Goal: Task Accomplishment & Management: Manage account settings

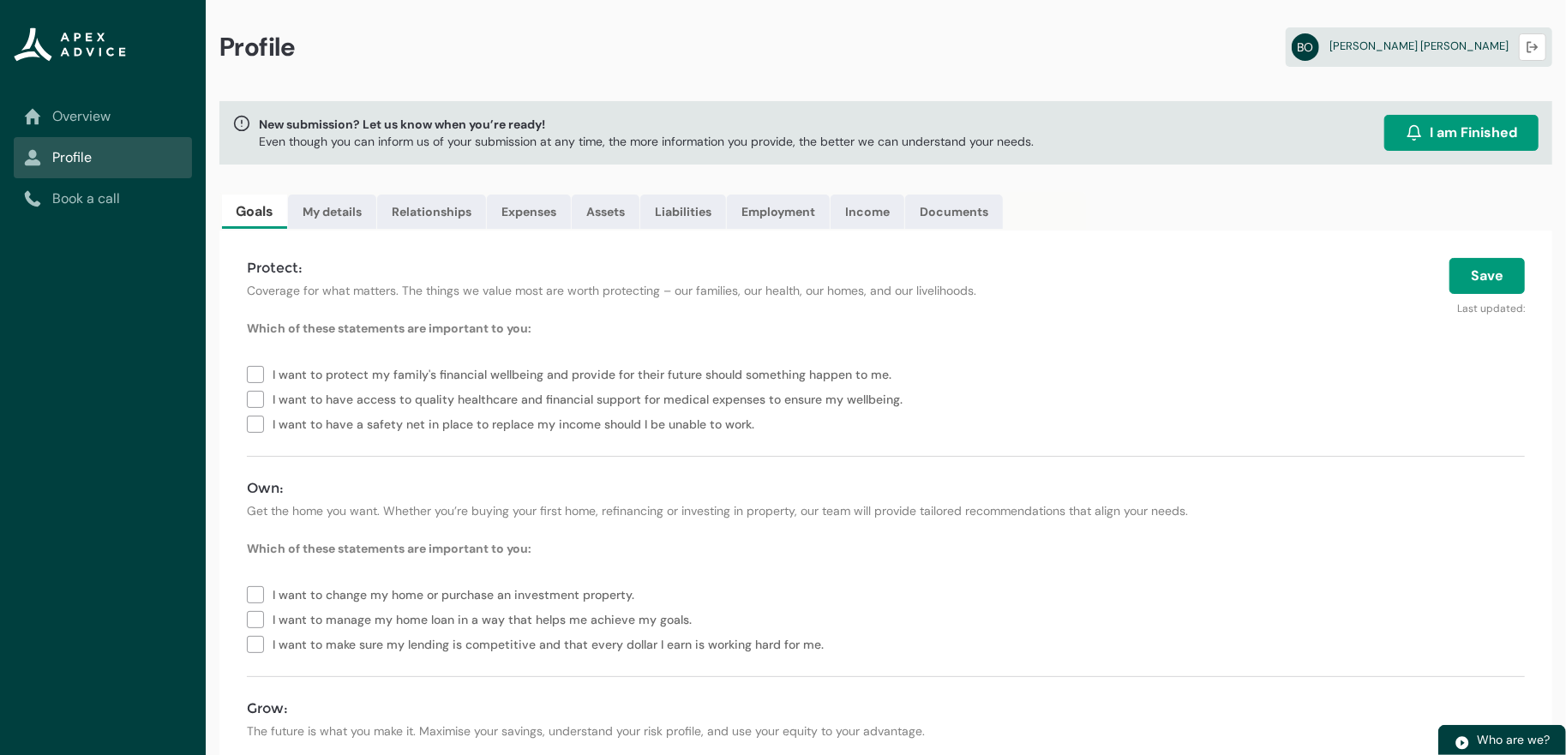
click at [70, 117] on link "Overview" at bounding box center [103, 116] width 158 height 21
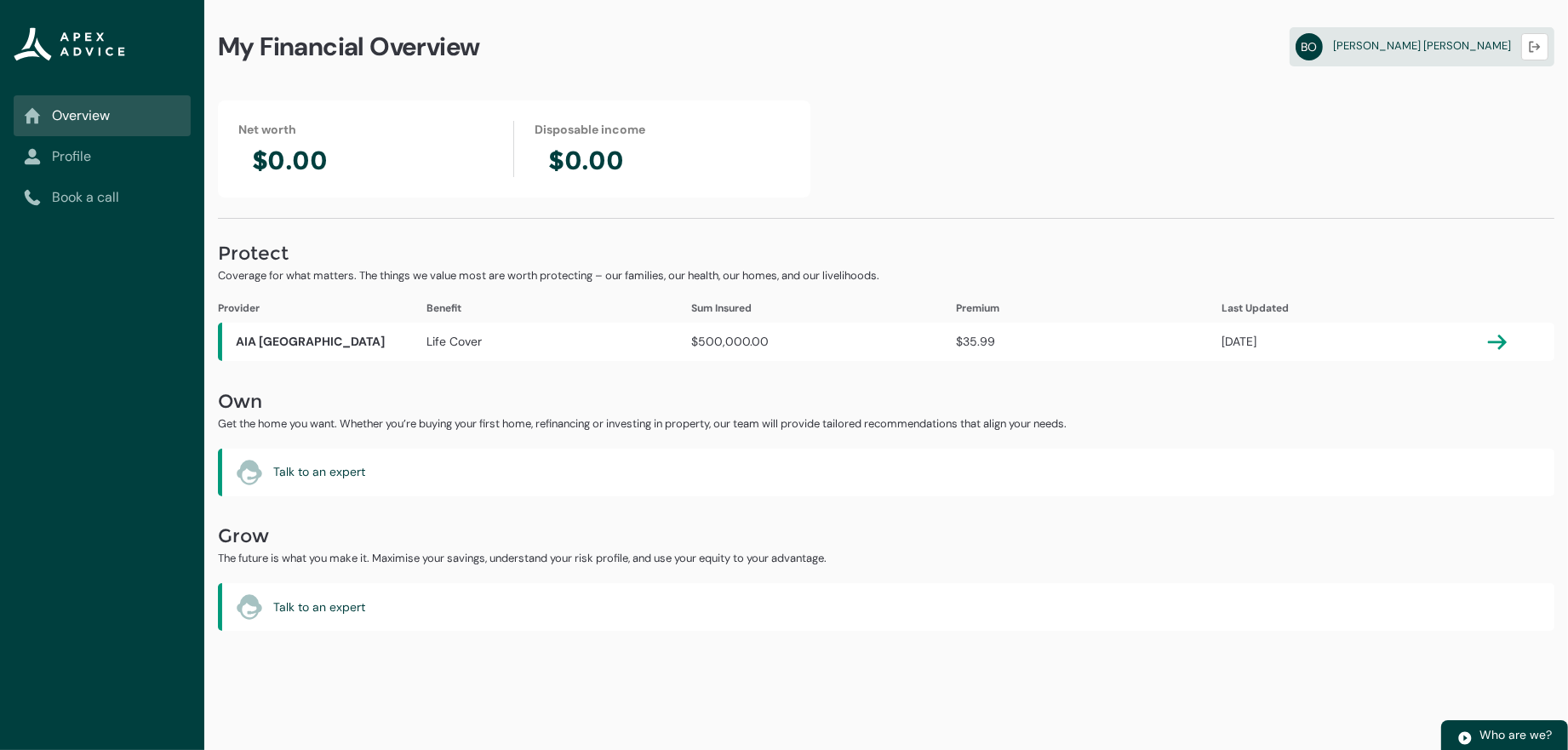
drag, startPoint x: 281, startPoint y: 140, endPoint x: 420, endPoint y: 167, distance: 141.6
click at [355, 158] on div "Net worth $0.00" at bounding box center [376, 149] width 276 height 57
click at [580, 124] on div "Net worth $0.00 Disposable income $0.00" at bounding box center [513, 149] width 592 height 97
click at [650, 153] on div "Disposable income $0.00" at bounding box center [652, 149] width 276 height 57
click at [74, 155] on link "Profile" at bounding box center [102, 156] width 157 height 21
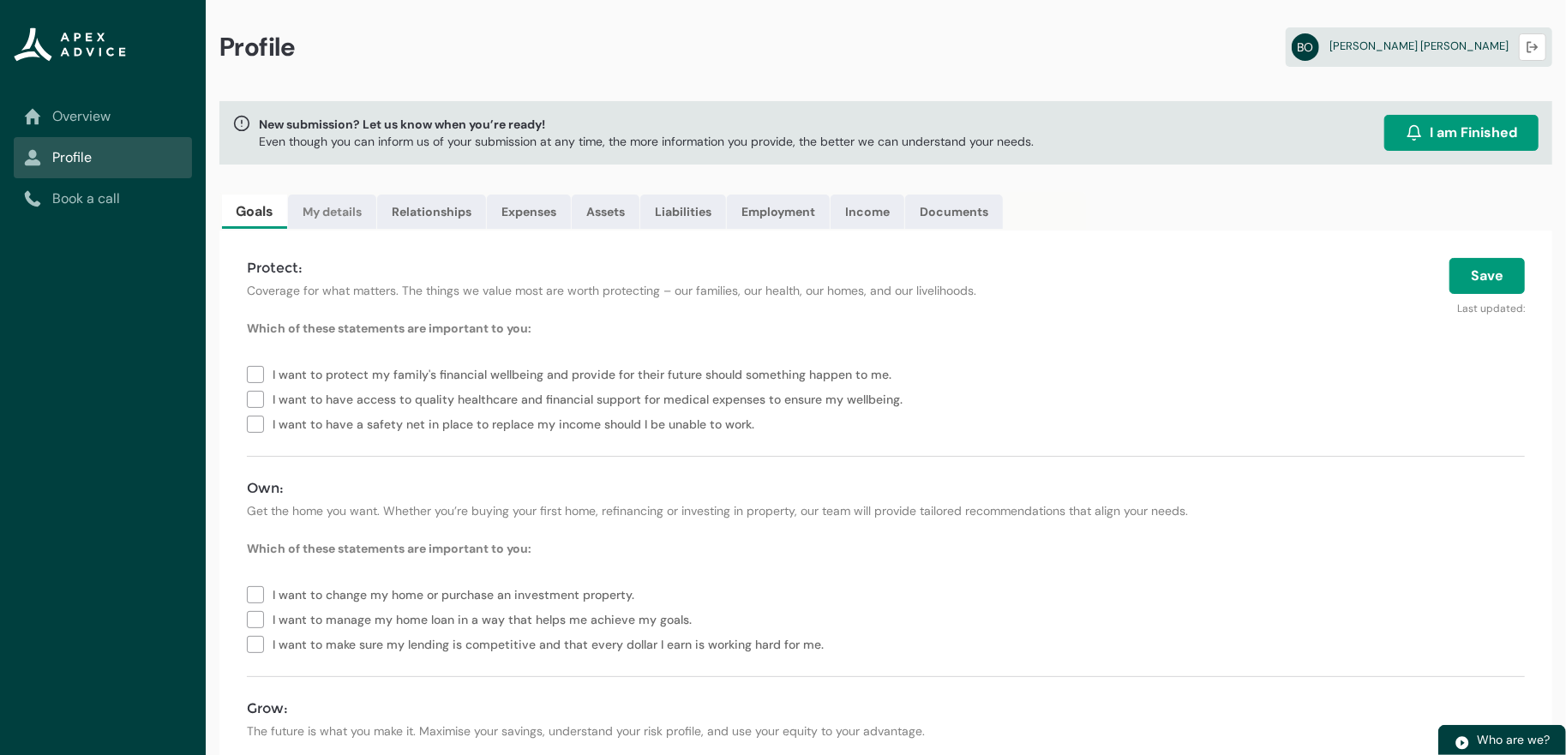
click at [359, 229] on link "My details" at bounding box center [332, 212] width 88 height 34
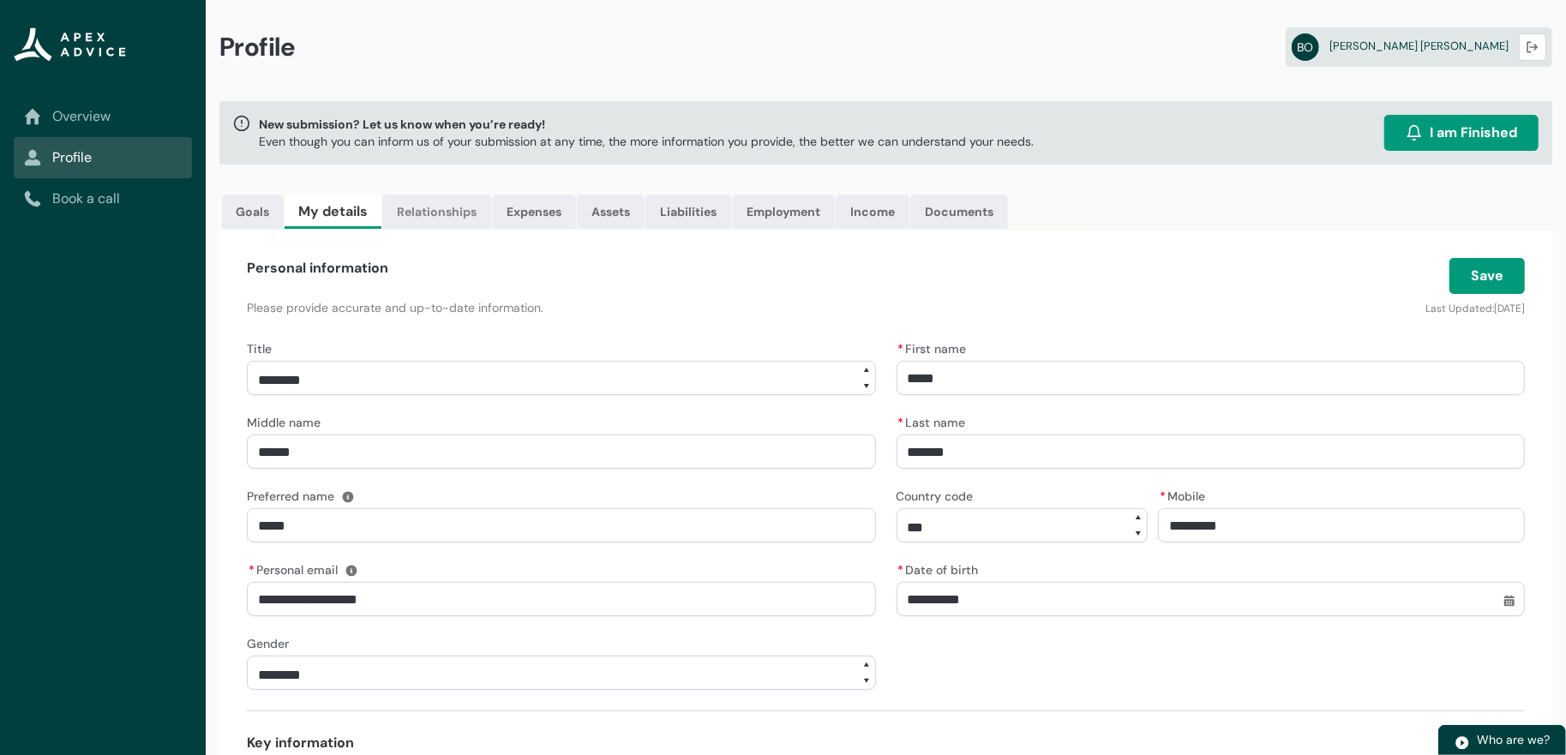
click at [491, 225] on link "Relationships" at bounding box center [436, 212] width 109 height 34
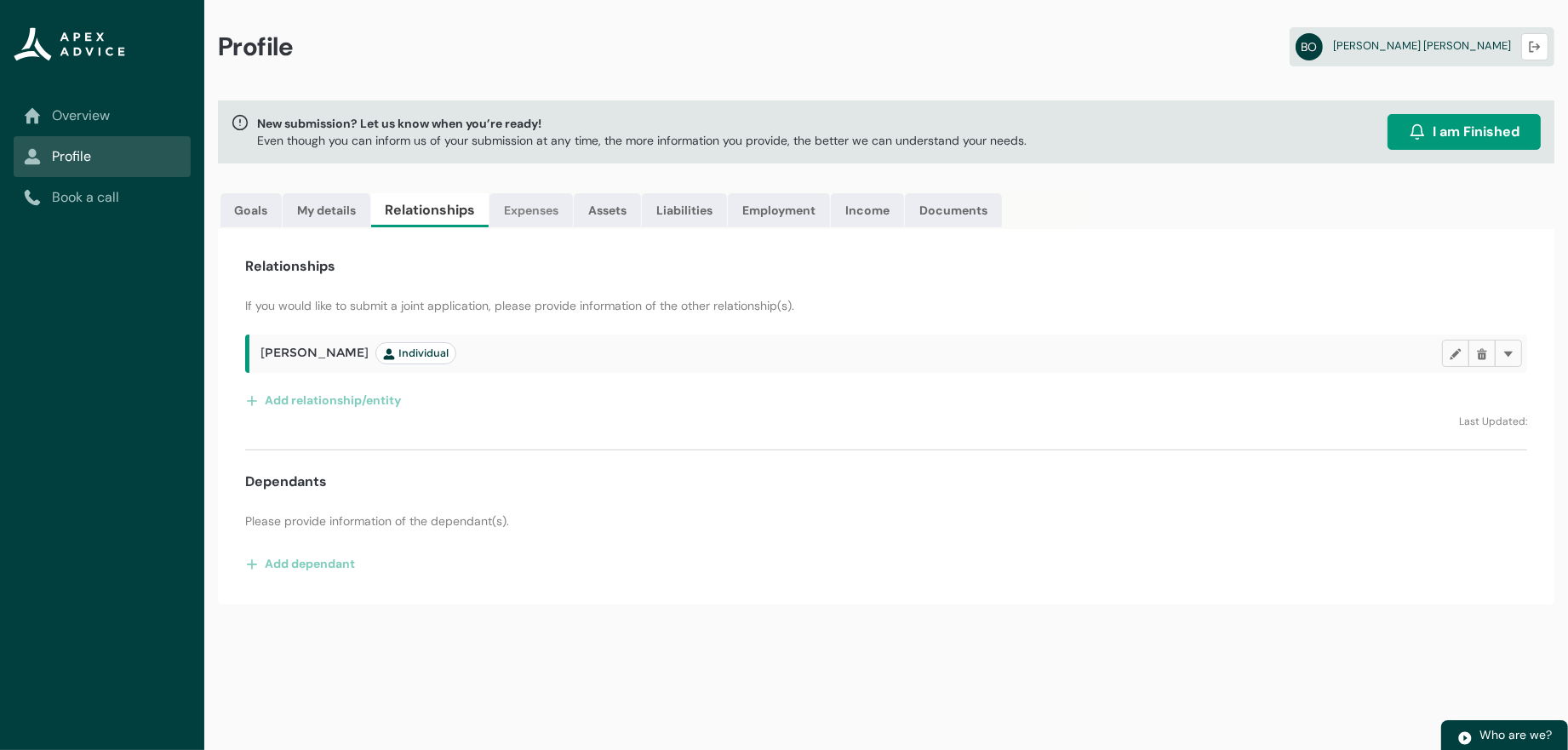
click at [573, 225] on link "Expenses" at bounding box center [531, 211] width 83 height 34
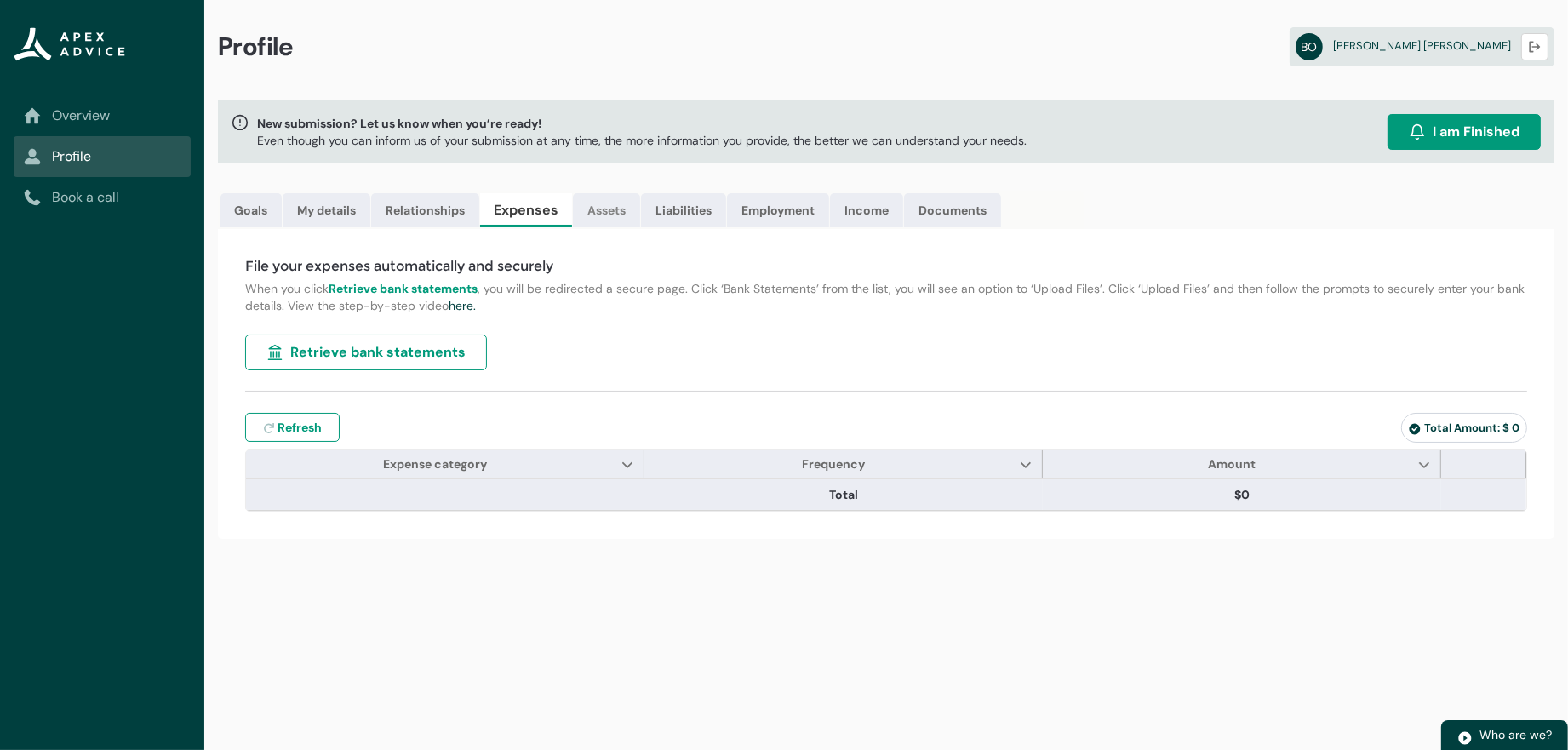
click at [640, 226] on link "Assets" at bounding box center [607, 211] width 68 height 34
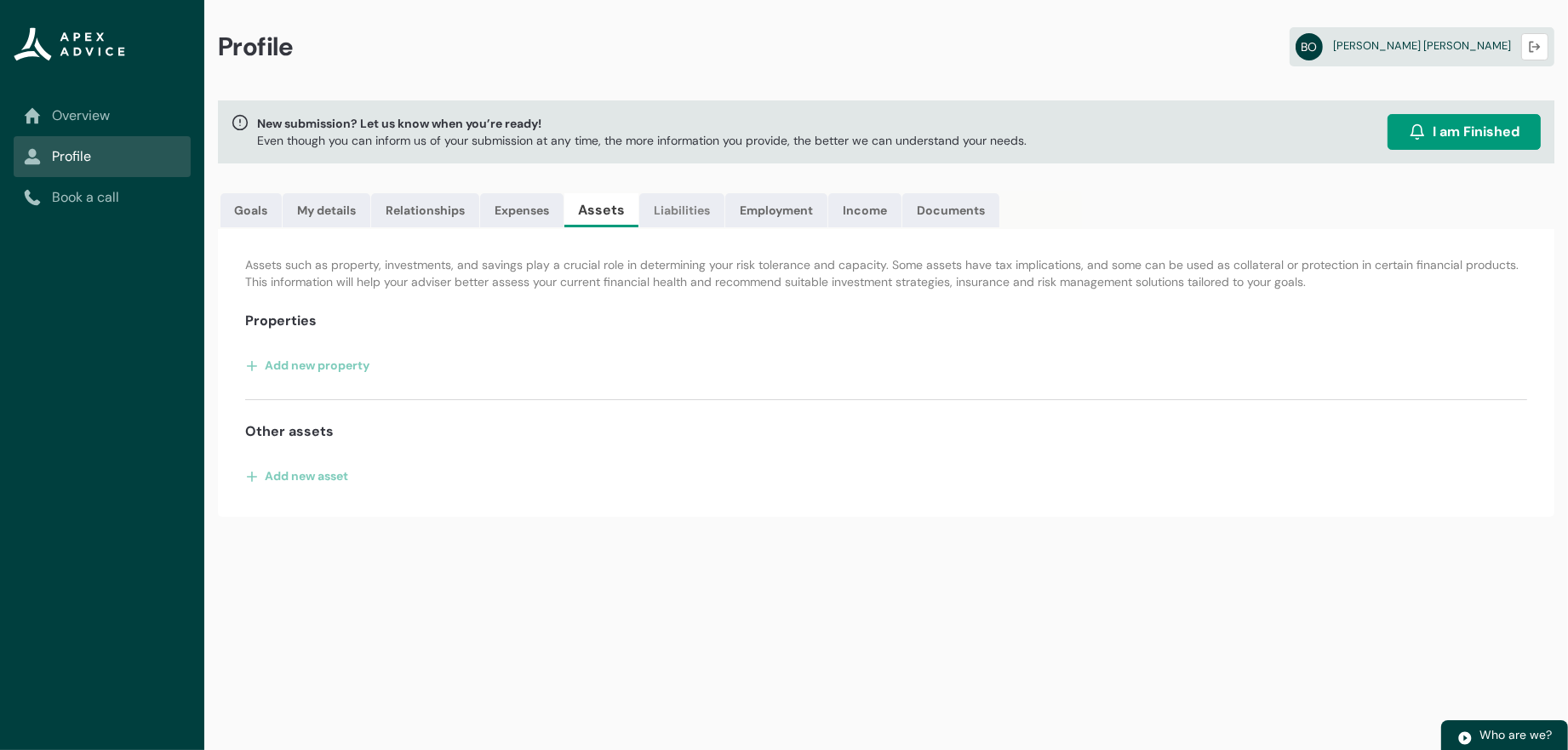
click at [724, 227] on link "Liabilities" at bounding box center [682, 211] width 85 height 34
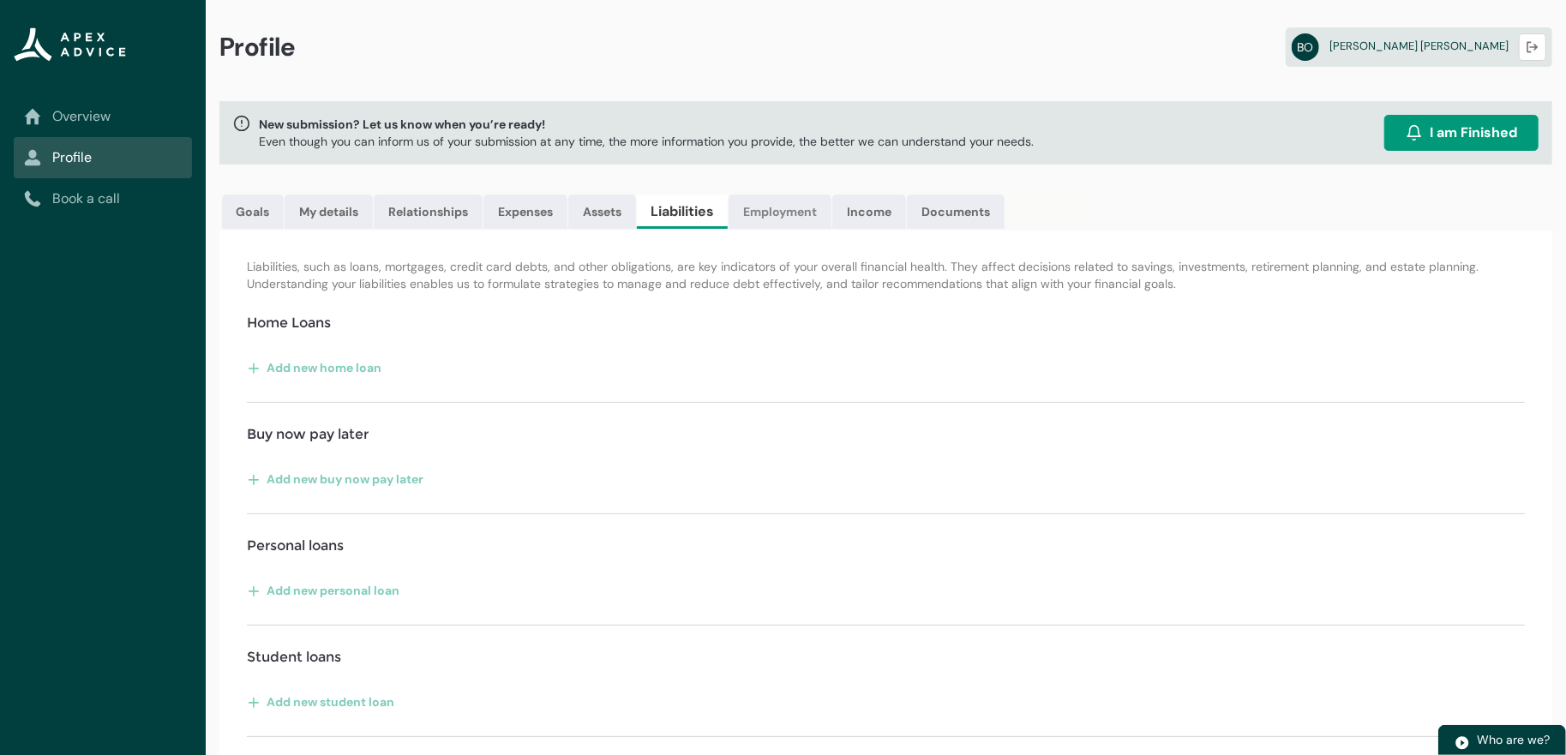
click at [831, 229] on link "Employment" at bounding box center [779, 212] width 103 height 34
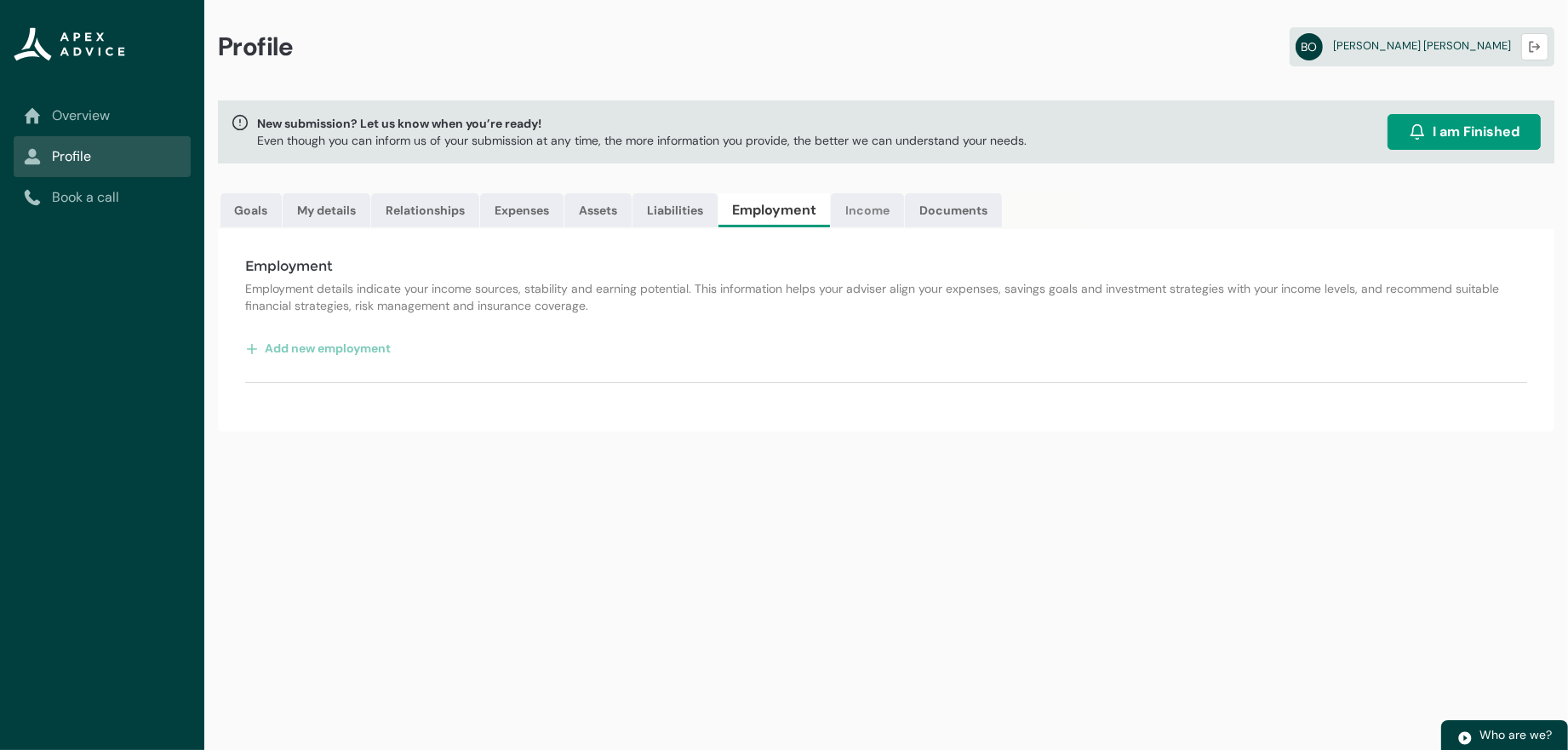
click at [904, 215] on link "Income" at bounding box center [867, 211] width 73 height 34
click at [996, 227] on link "Documents" at bounding box center [948, 211] width 97 height 34
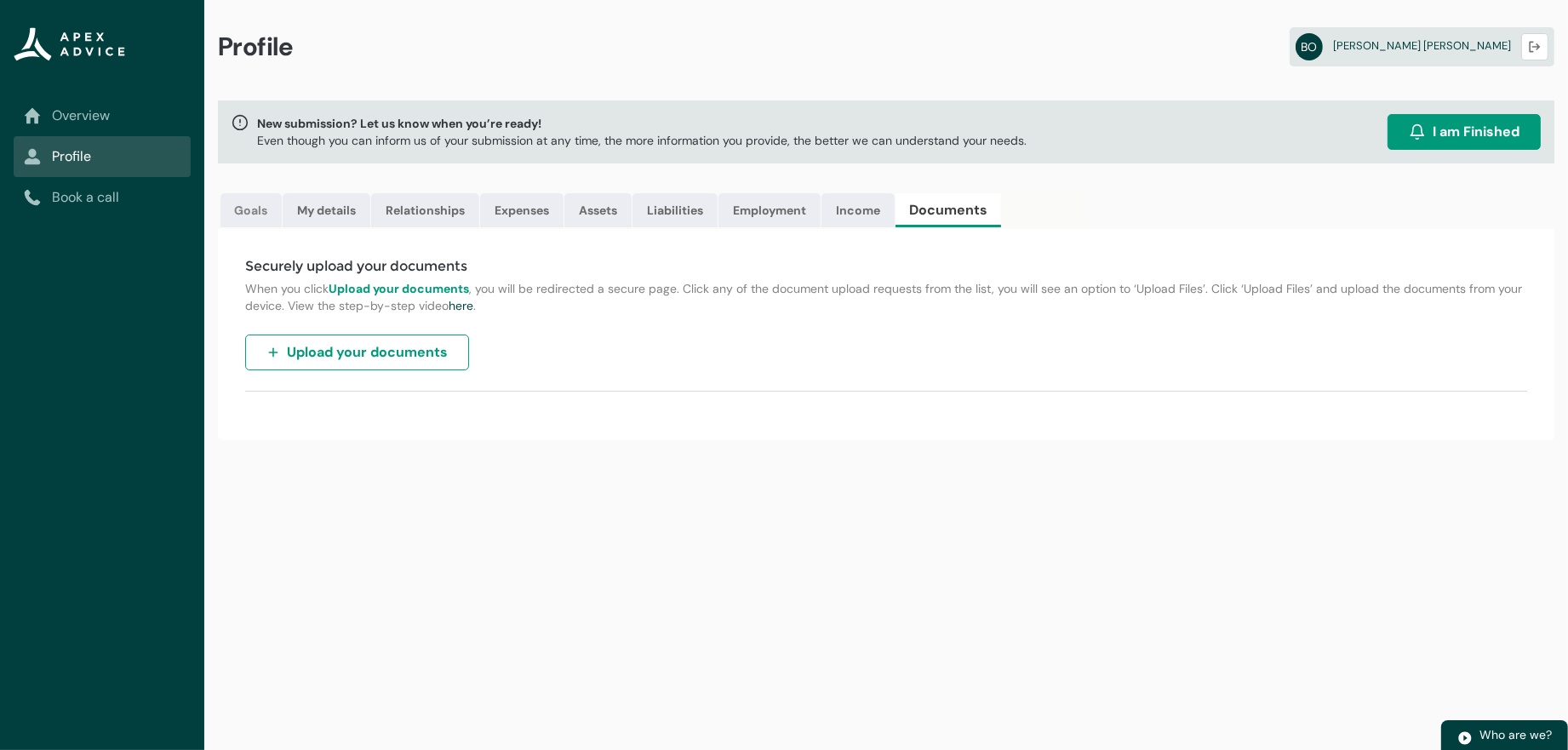
click at [247, 218] on link "Goals" at bounding box center [251, 211] width 62 height 34
